Goal: Task Accomplishment & Management: Manage account settings

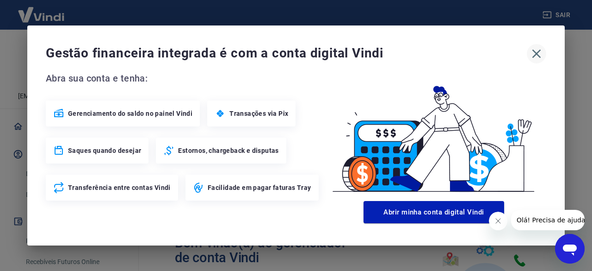
click at [537, 51] on icon "button" at bounding box center [536, 53] width 15 height 15
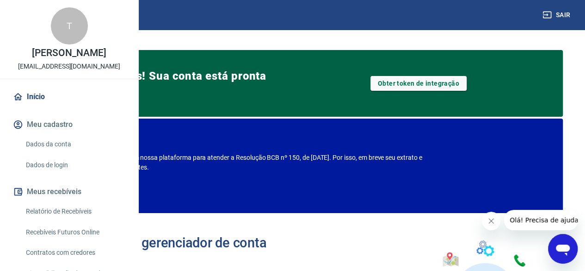
scroll to position [46, 0]
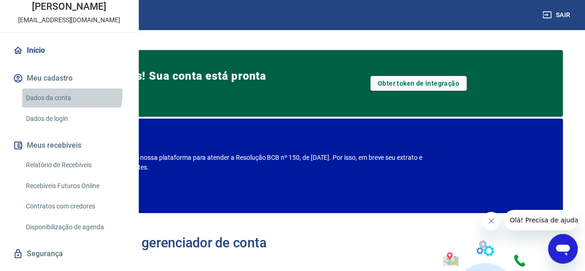
click at [57, 107] on link "Dados da conta" at bounding box center [74, 97] width 105 height 19
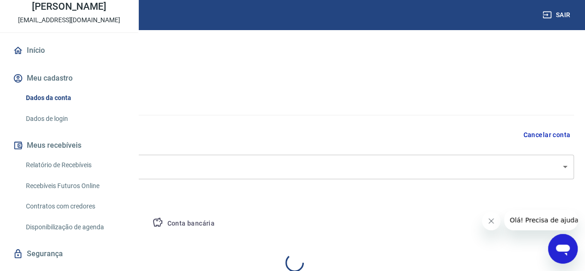
select select "SP"
select select "business"
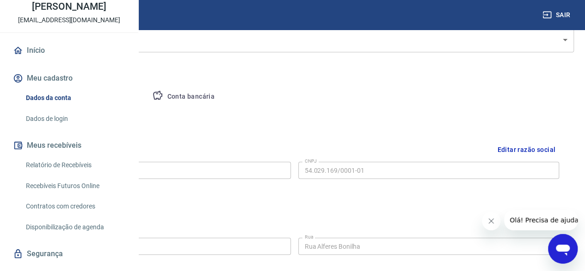
scroll to position [139, 0]
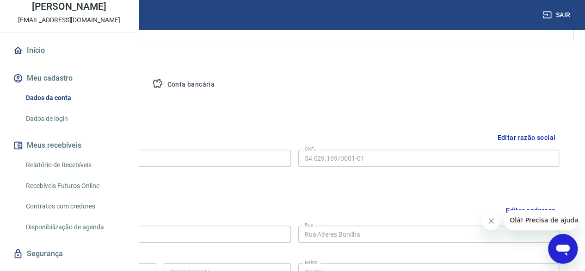
click at [145, 84] on button "Pessoa titular" at bounding box center [109, 85] width 74 height 22
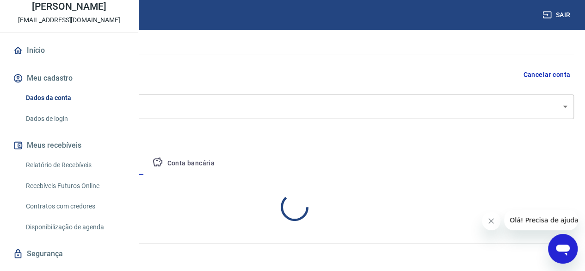
scroll to position [99, 0]
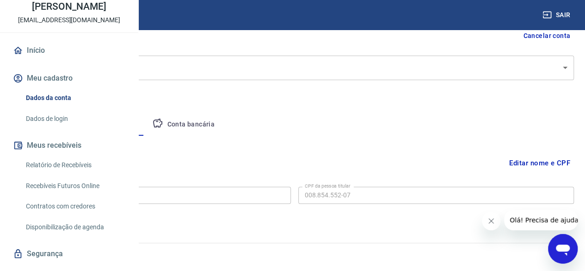
click at [222, 121] on button "Conta bancária" at bounding box center [183, 124] width 77 height 22
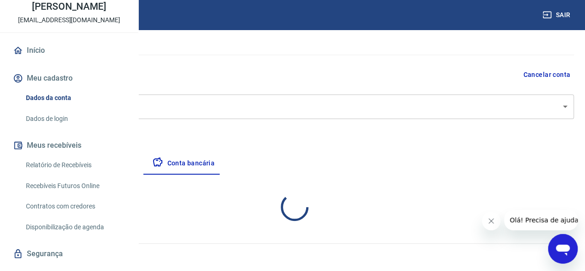
select select "1"
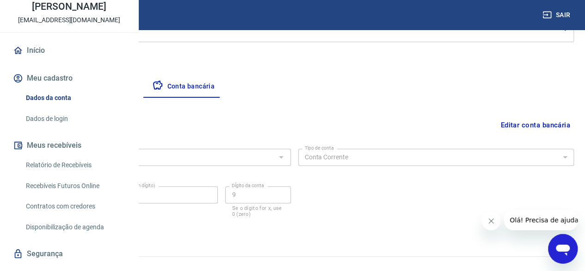
scroll to position [150, 0]
